Goal: Task Accomplishment & Management: Manage account settings

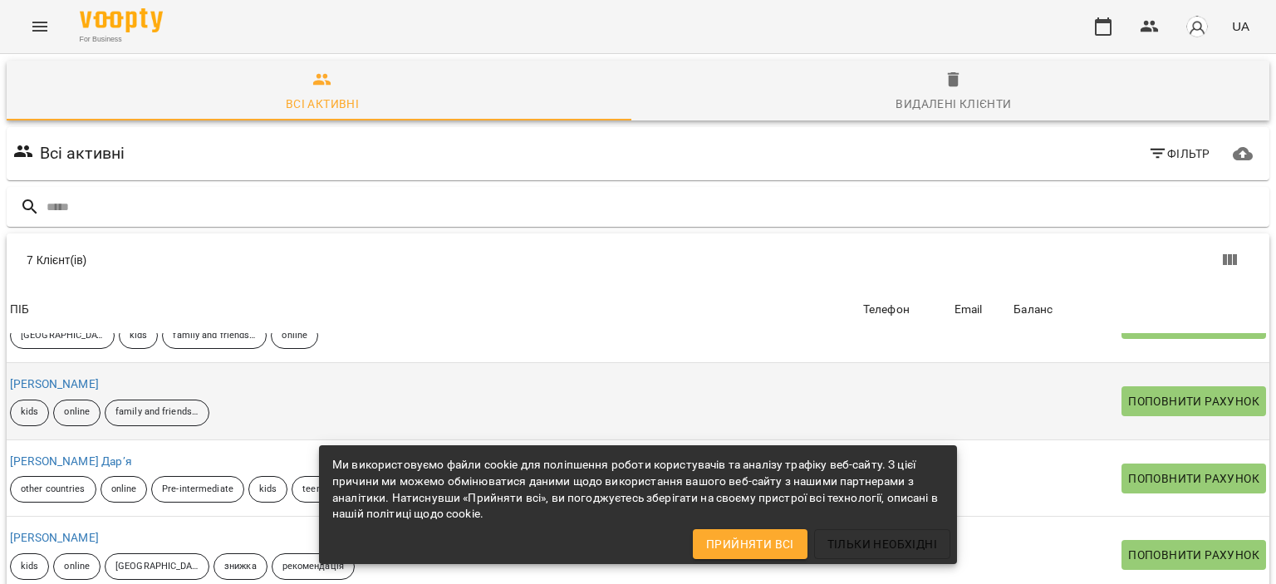
scroll to position [170, 0]
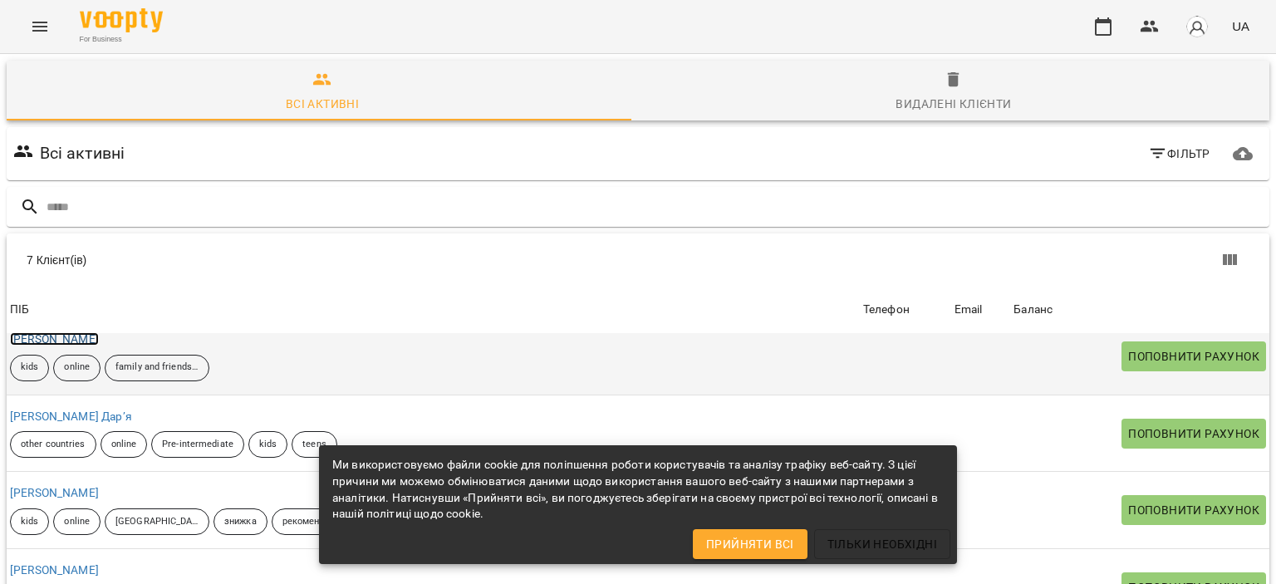
click at [80, 341] on link "Руденок Антон" at bounding box center [54, 338] width 89 height 13
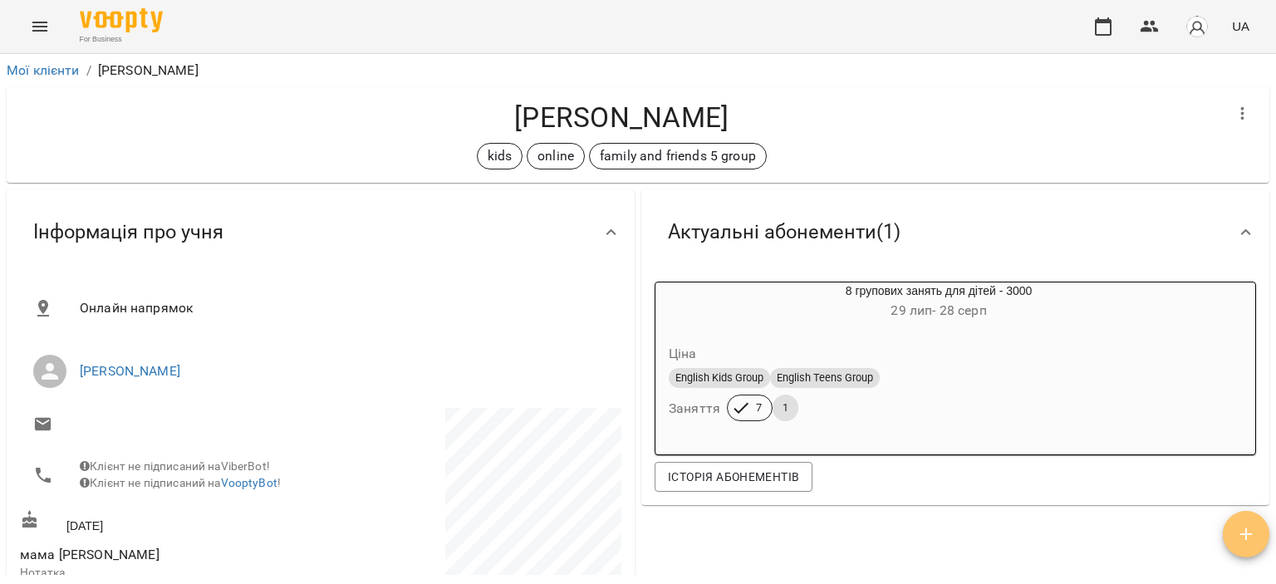
click at [1236, 524] on button "button" at bounding box center [1246, 534] width 47 height 47
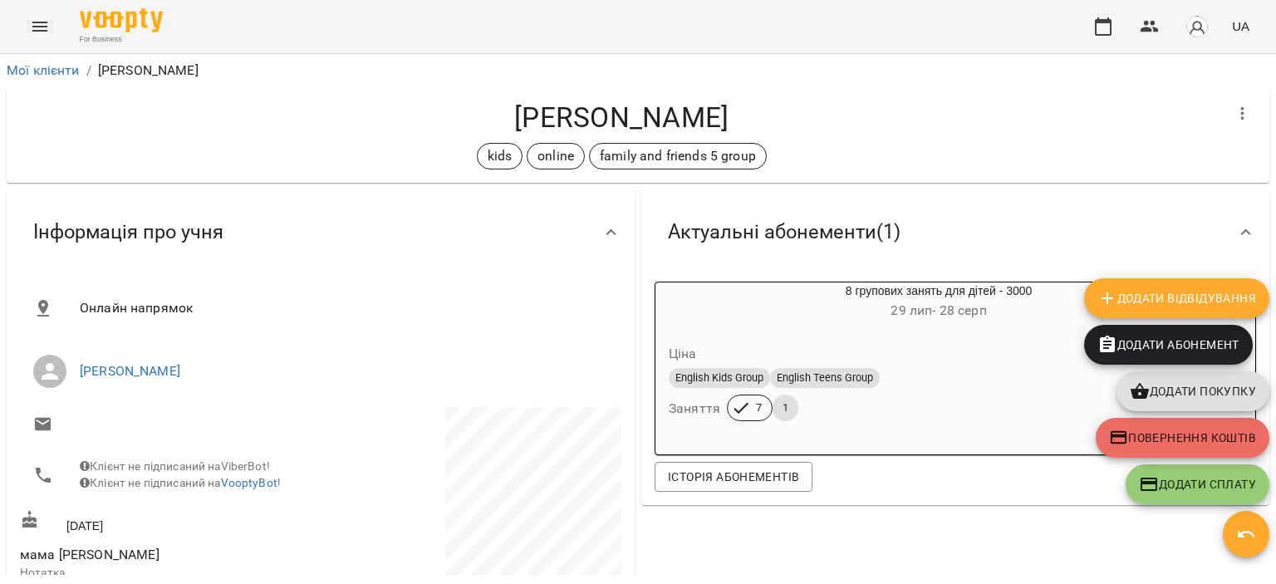
click at [1185, 294] on span "Додати Відвідування" at bounding box center [1177, 298] width 159 height 20
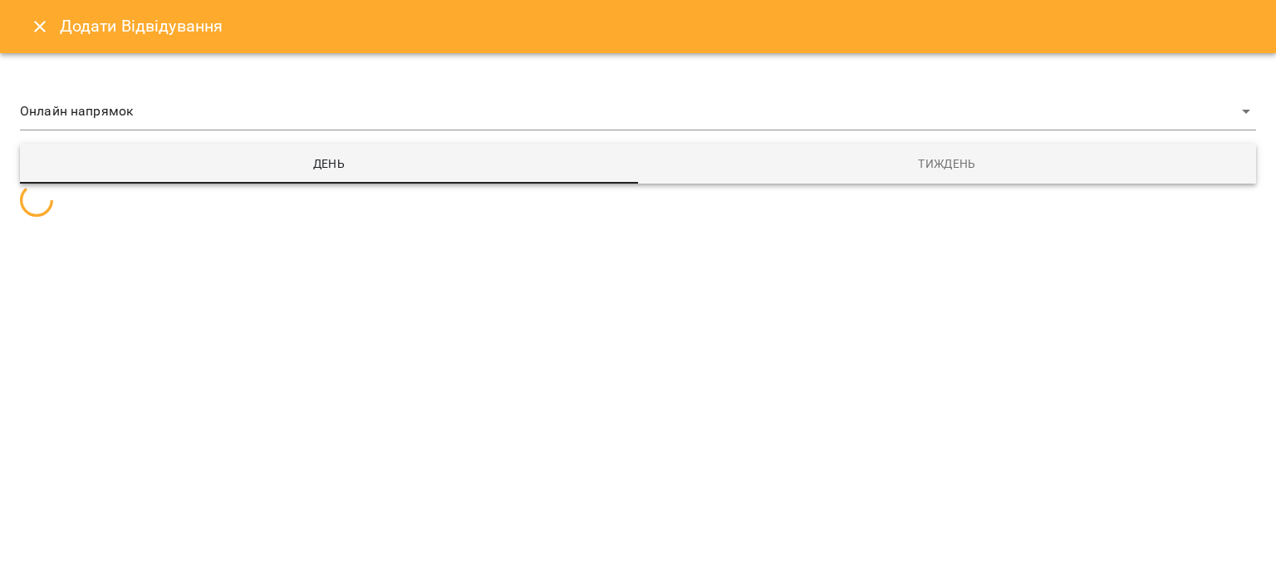
select select "**********"
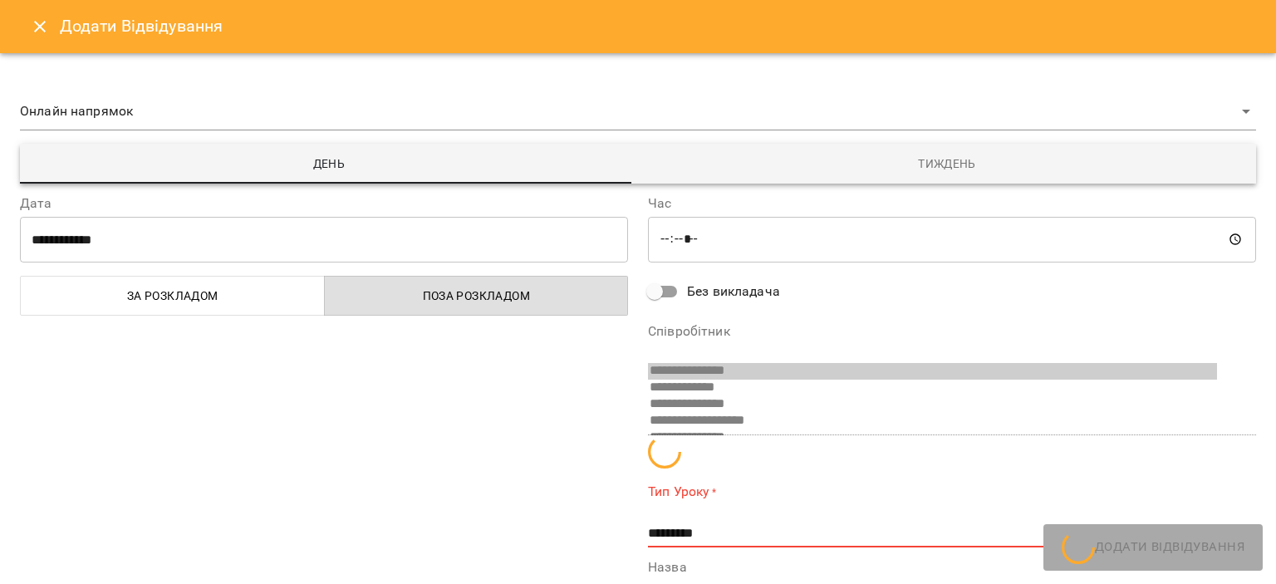
scroll to position [11, 0]
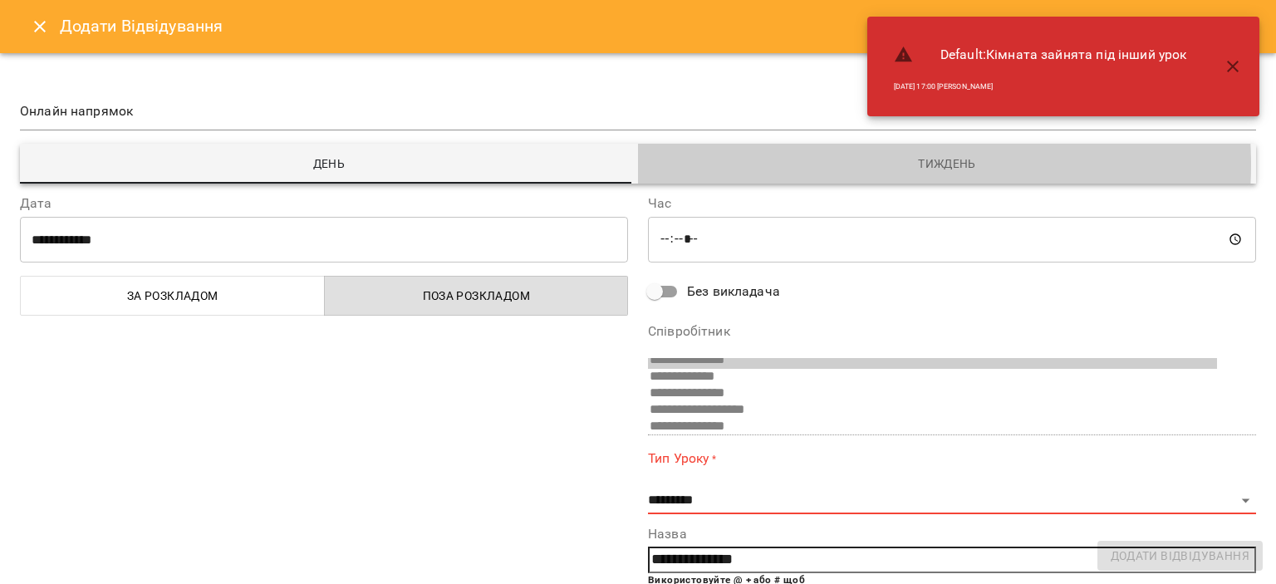
click at [851, 165] on span "Тиждень" at bounding box center [947, 164] width 598 height 20
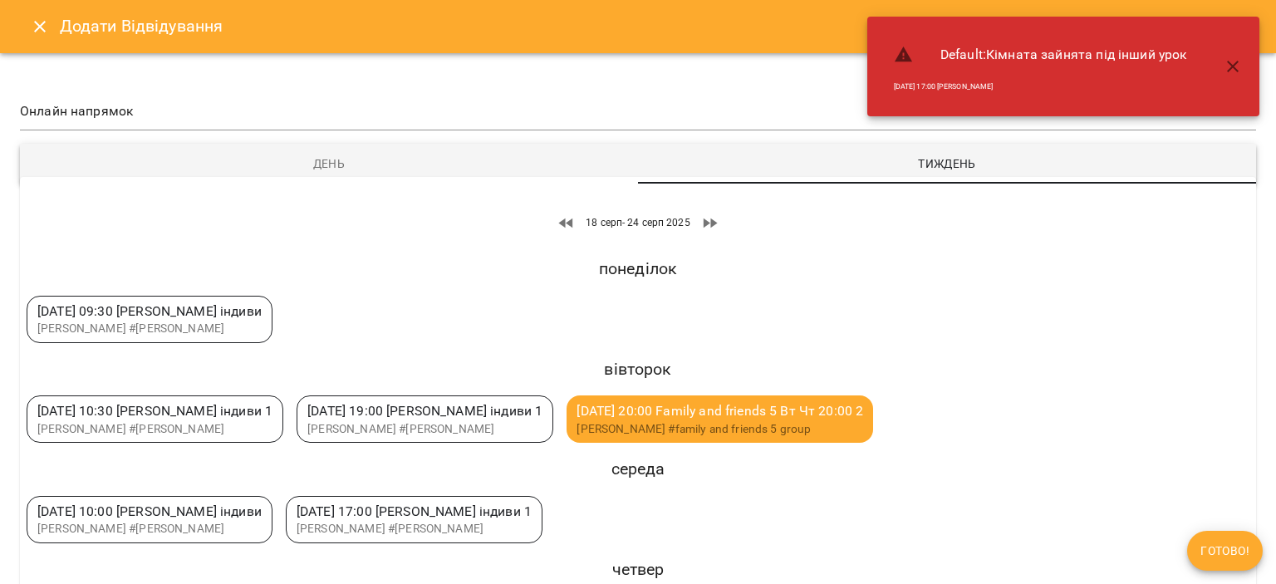
scroll to position [71, 0]
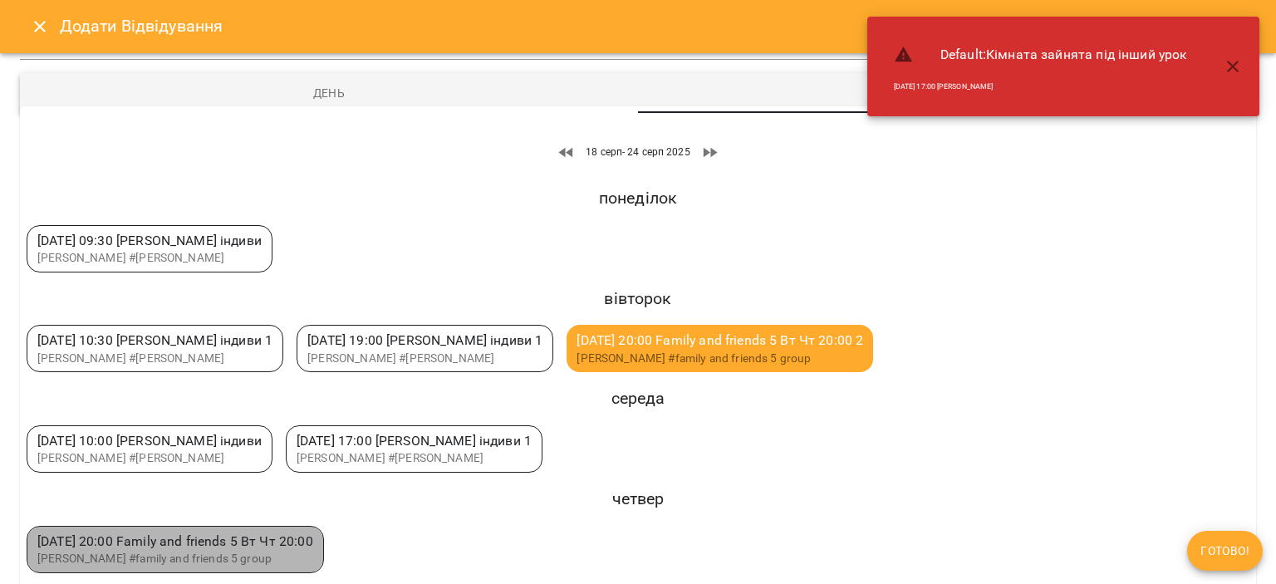
click at [283, 545] on span "чт 21 серп 20:00 Family and friends 5 Вт Чт 20:00" at bounding box center [175, 541] width 276 height 16
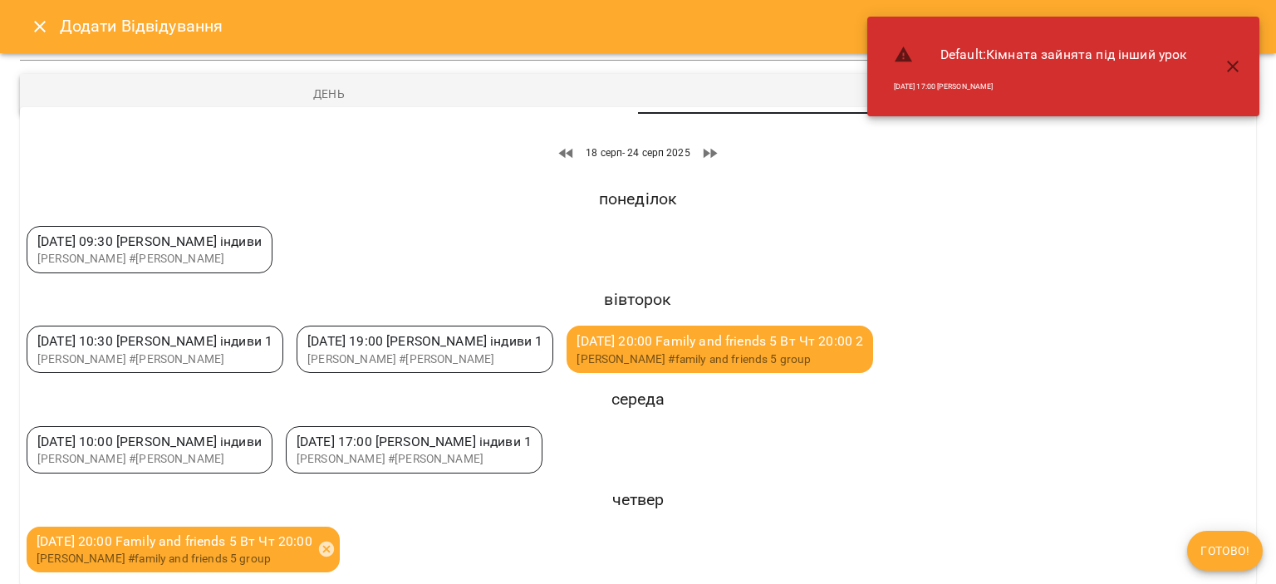
click at [1226, 556] on span "Готово!" at bounding box center [1225, 551] width 49 height 20
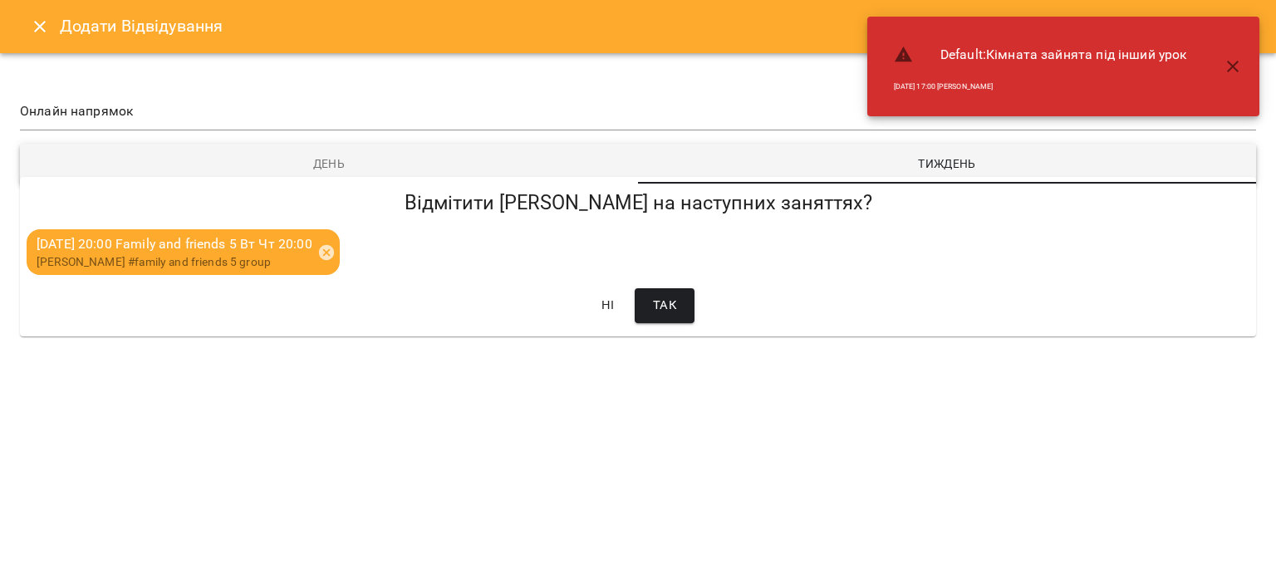
click at [700, 314] on p "Ні Так" at bounding box center [638, 305] width 1223 height 35
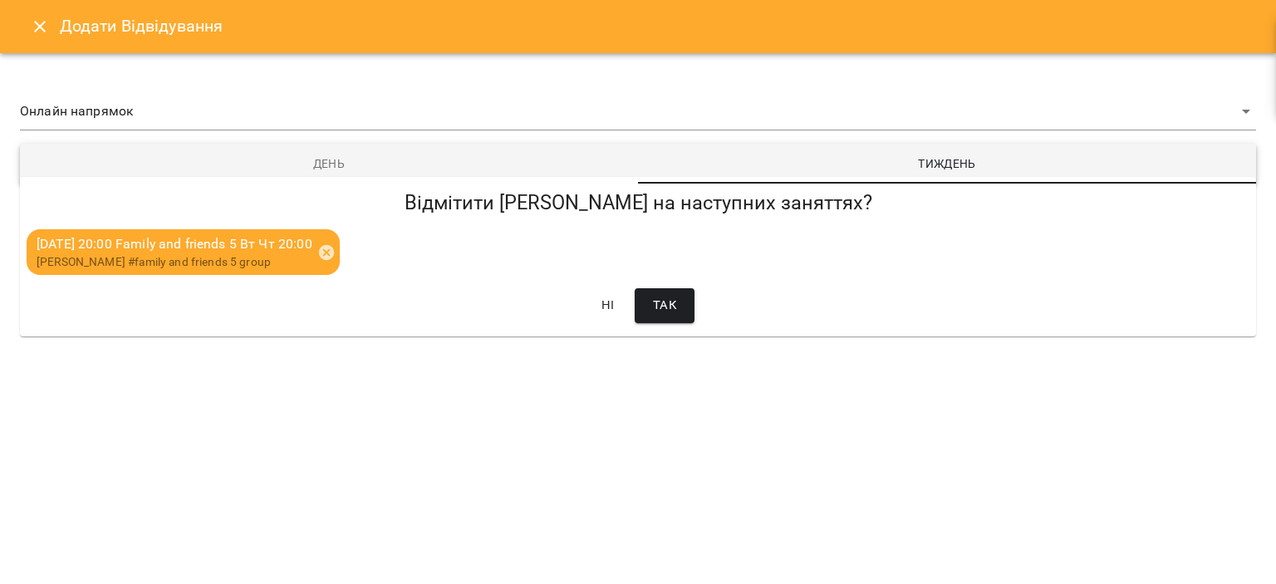
click at [689, 308] on button "Так" at bounding box center [665, 305] width 60 height 35
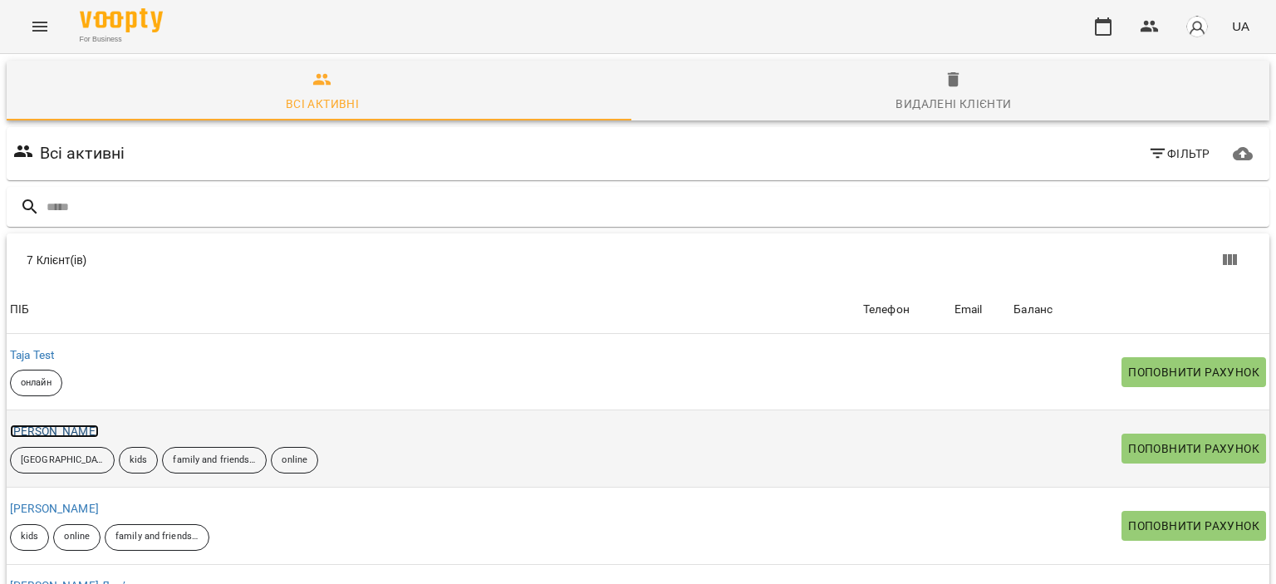
click at [86, 431] on link "Масюк Сабіна" at bounding box center [54, 431] width 89 height 13
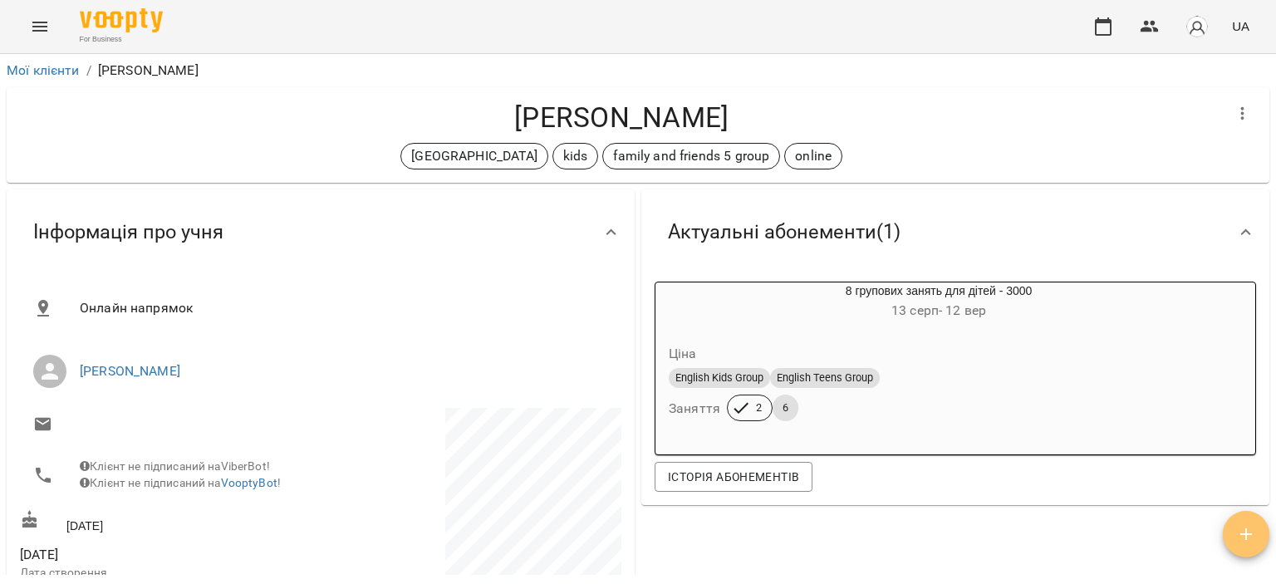
click at [1240, 550] on button "button" at bounding box center [1246, 534] width 47 height 47
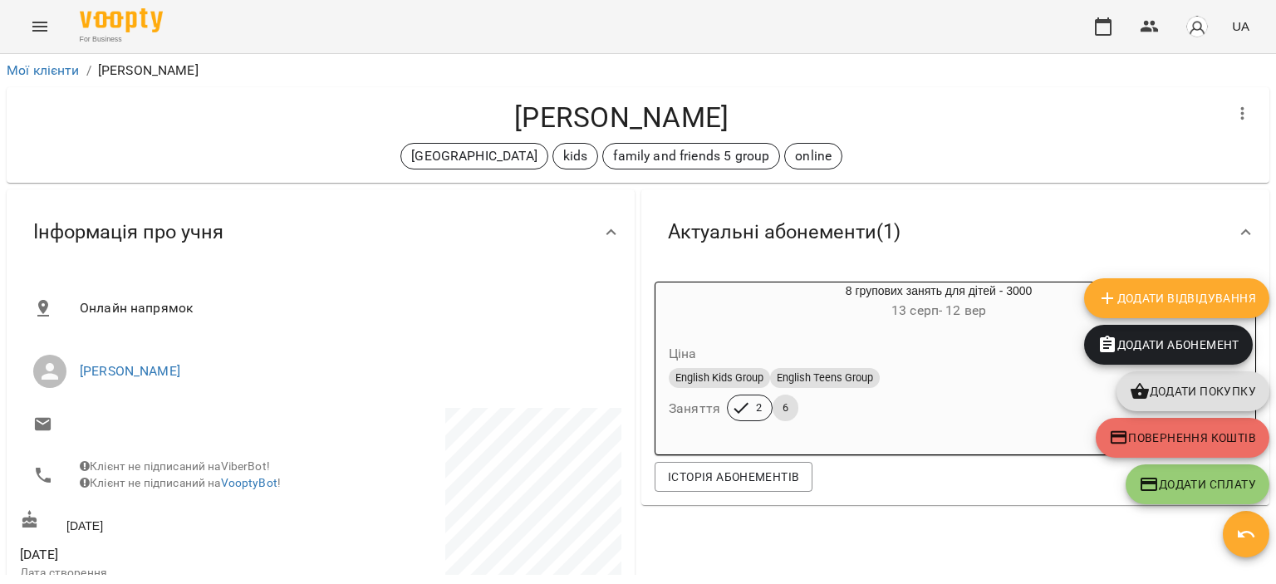
click at [1155, 299] on span "Додати Відвідування" at bounding box center [1177, 298] width 159 height 20
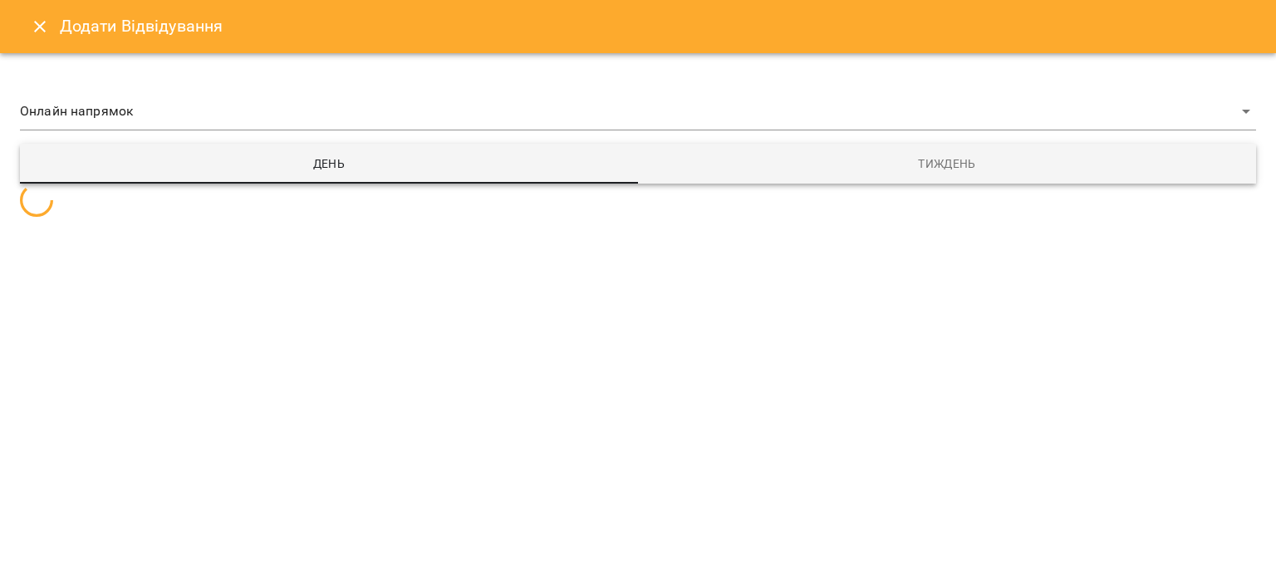
select select "**********"
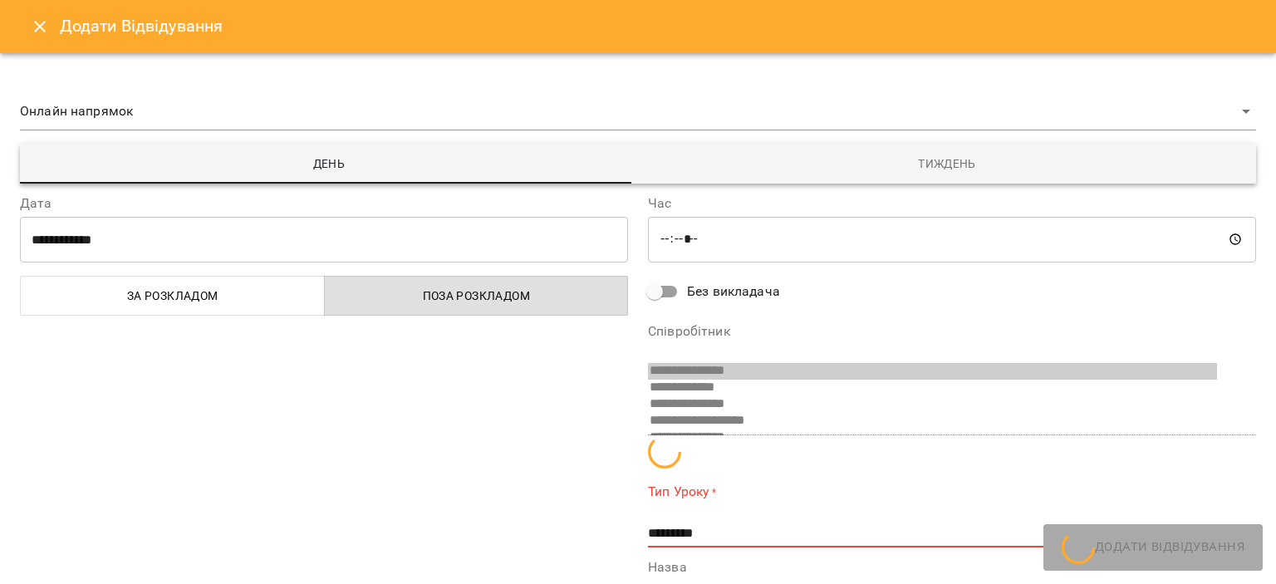
scroll to position [11, 0]
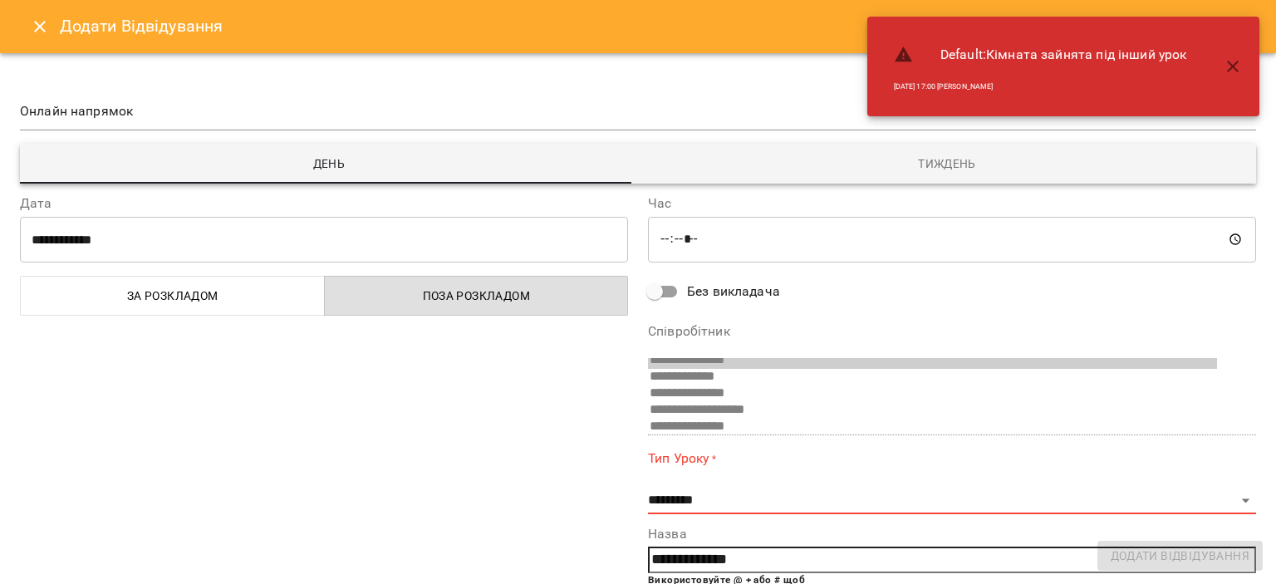
click at [913, 163] on span "Тиждень" at bounding box center [947, 164] width 598 height 20
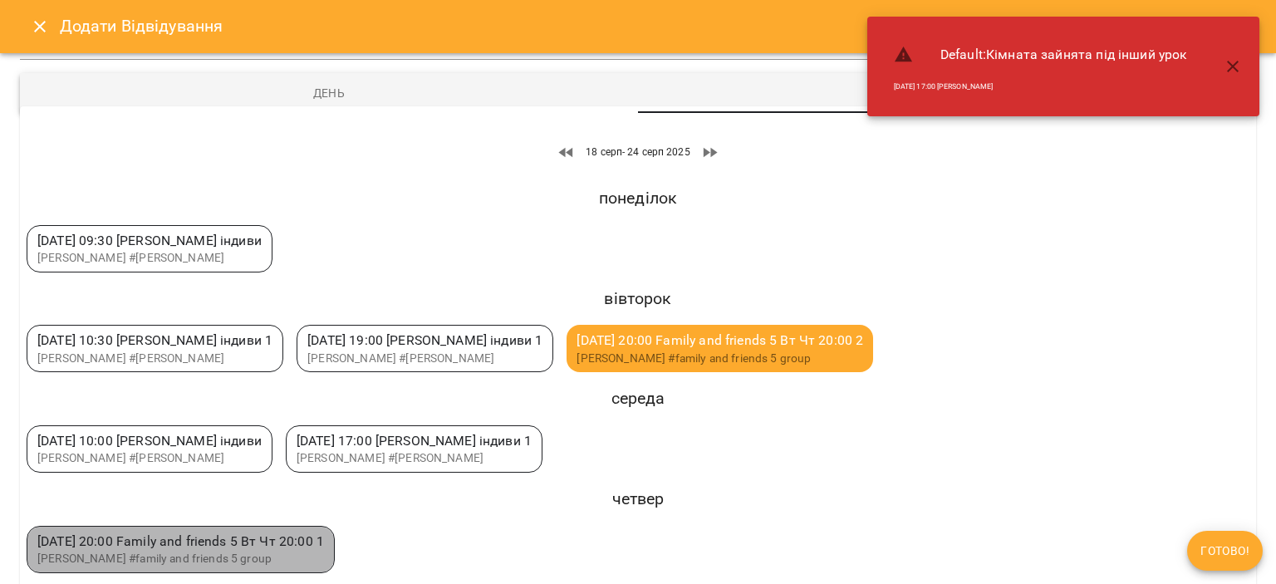
click at [312, 538] on span "чт 21 серп 20:00 Family and friends 5 Вт Чт 20:00 1" at bounding box center [180, 541] width 287 height 16
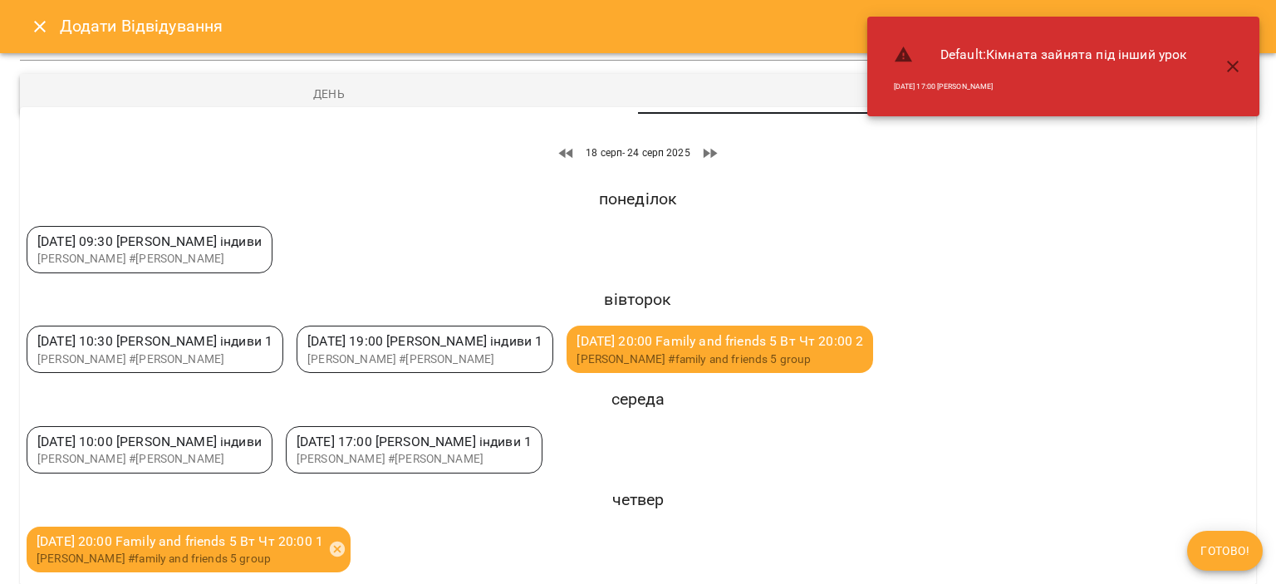
click at [1220, 551] on span "Готово!" at bounding box center [1225, 551] width 49 height 20
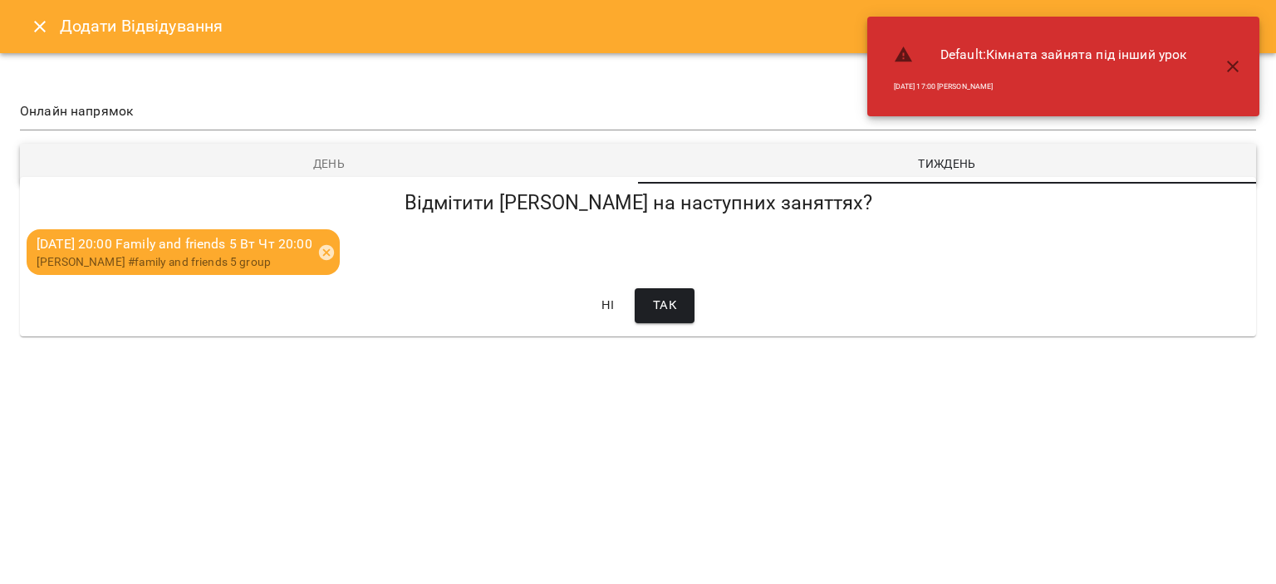
scroll to position [0, 0]
click at [674, 305] on span "Так" at bounding box center [664, 306] width 23 height 22
